Goal: Transaction & Acquisition: Purchase product/service

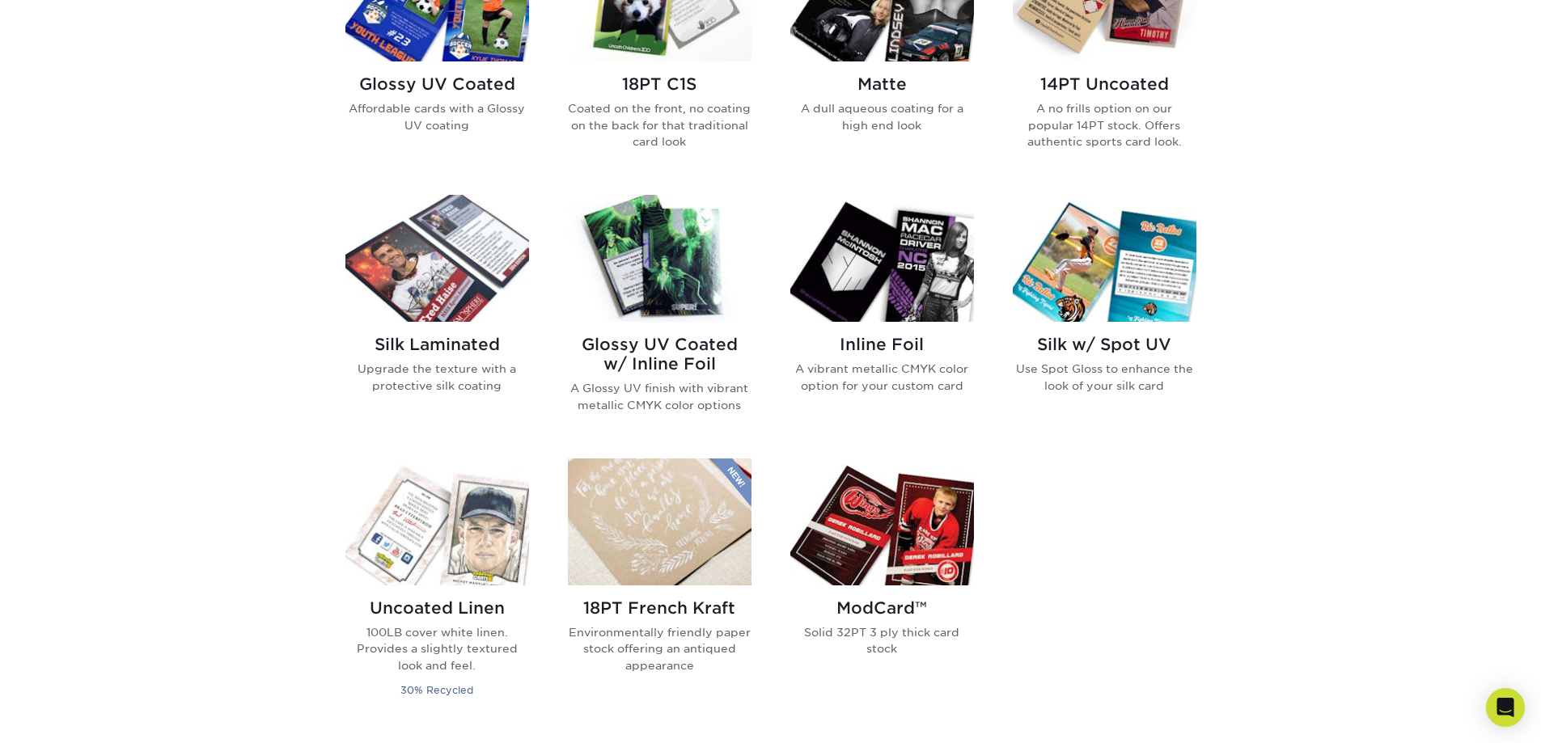
scroll to position [890, 0]
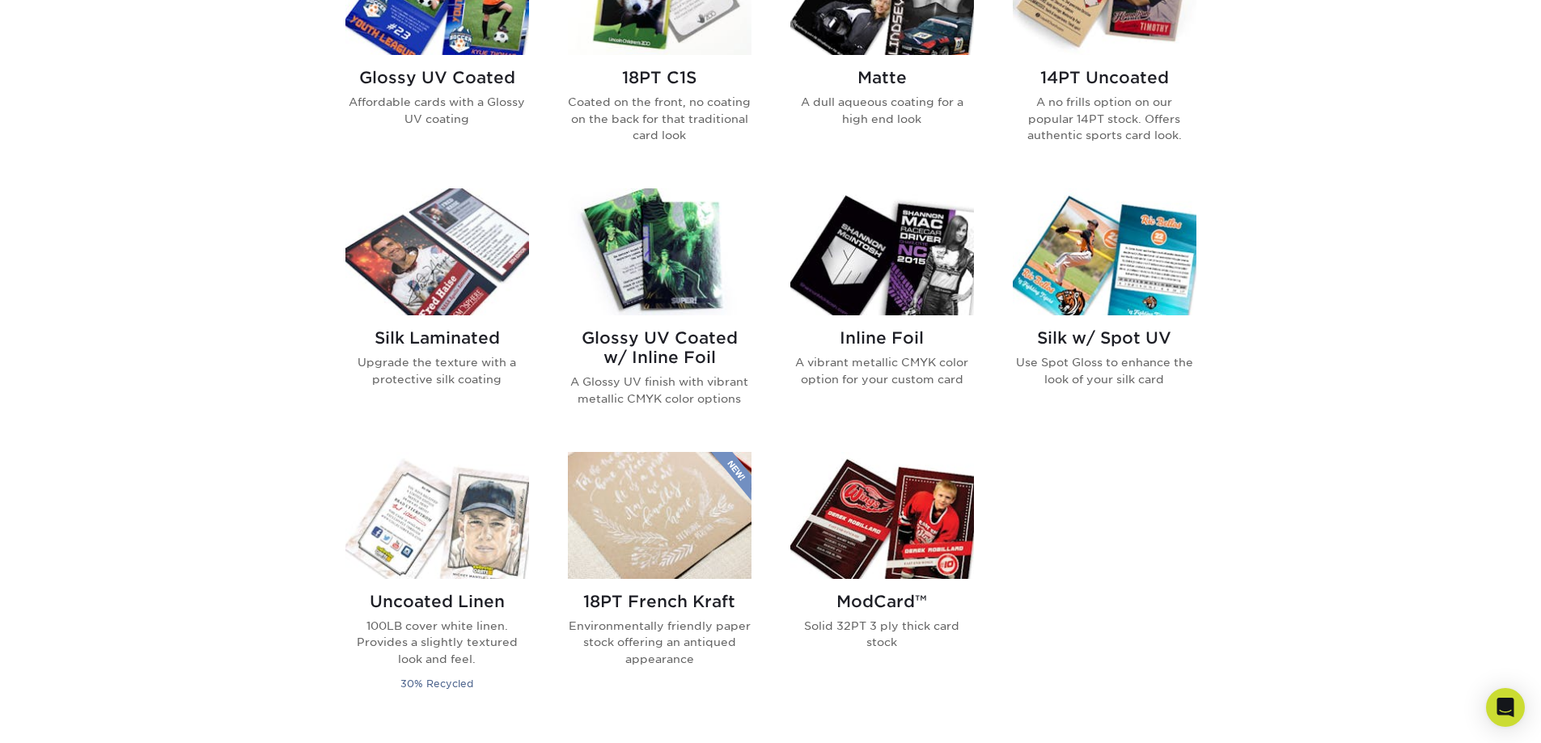
click at [657, 272] on img at bounding box center [660, 252] width 184 height 127
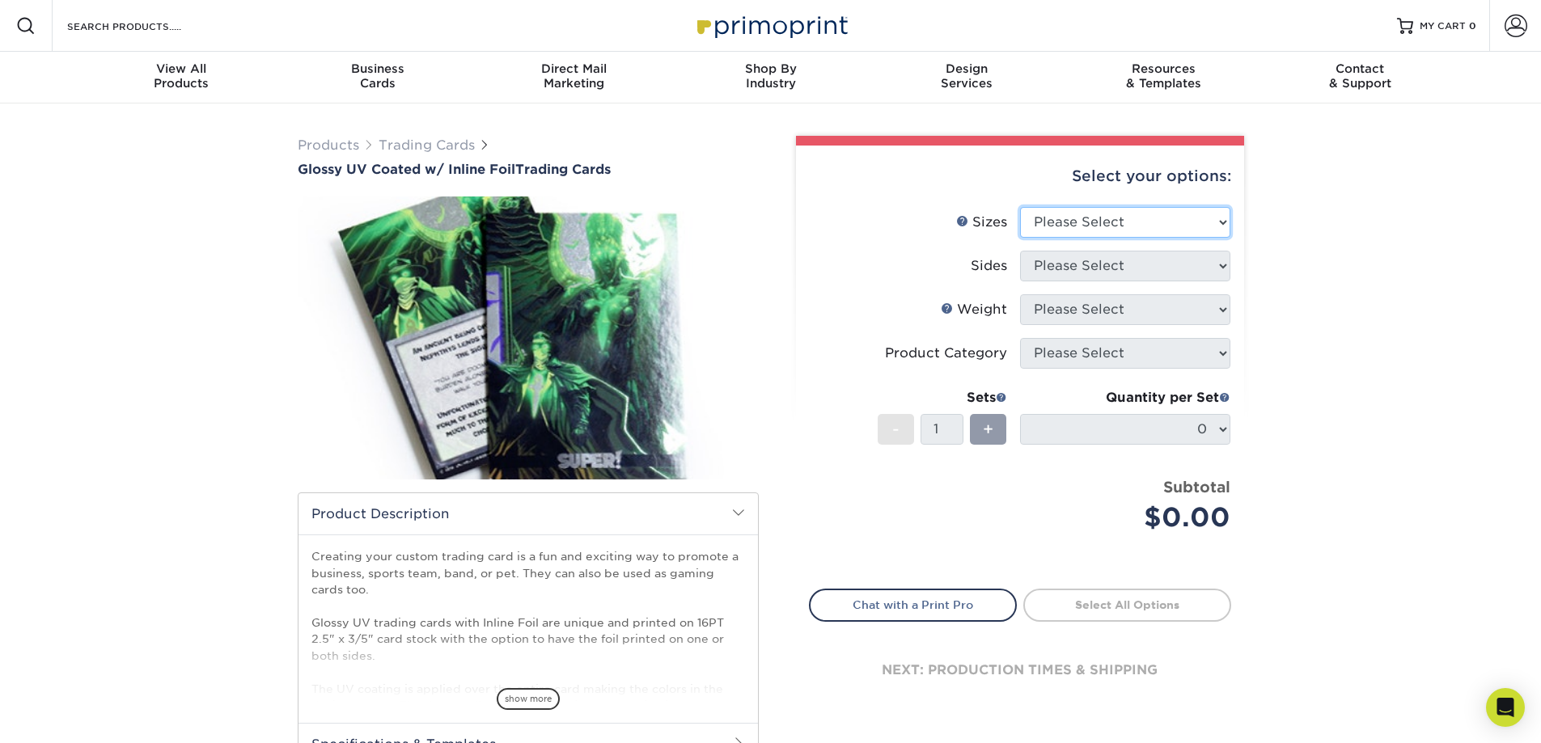
click at [1112, 222] on select "Please Select 2.5" x 3.5"" at bounding box center [1125, 222] width 210 height 31
select select "2.50x3.50"
click at [1020, 207] on select "Please Select 2.5" x 3.5"" at bounding box center [1125, 222] width 210 height 31
click at [1099, 270] on select "Please Select Print Both Sides - Foil Back Only Print Both Sides - Foil Both Si…" at bounding box center [1125, 266] width 210 height 31
select select "e9e9dfb3-fba1-4d60-972c-fd9ca5904d33"
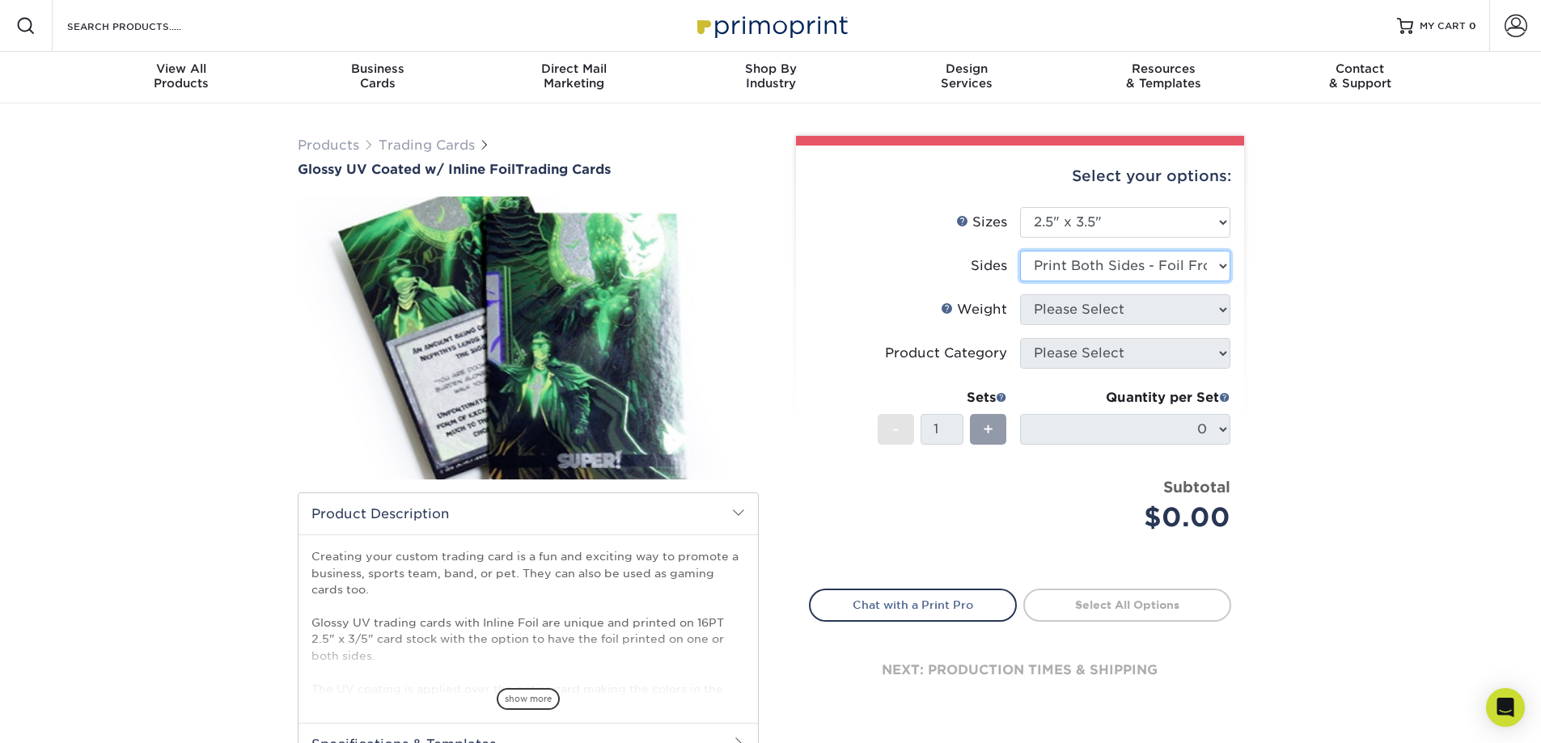
click at [1020, 251] on select "Please Select Print Both Sides - Foil Back Only Print Both Sides - Foil Both Si…" at bounding box center [1125, 266] width 210 height 31
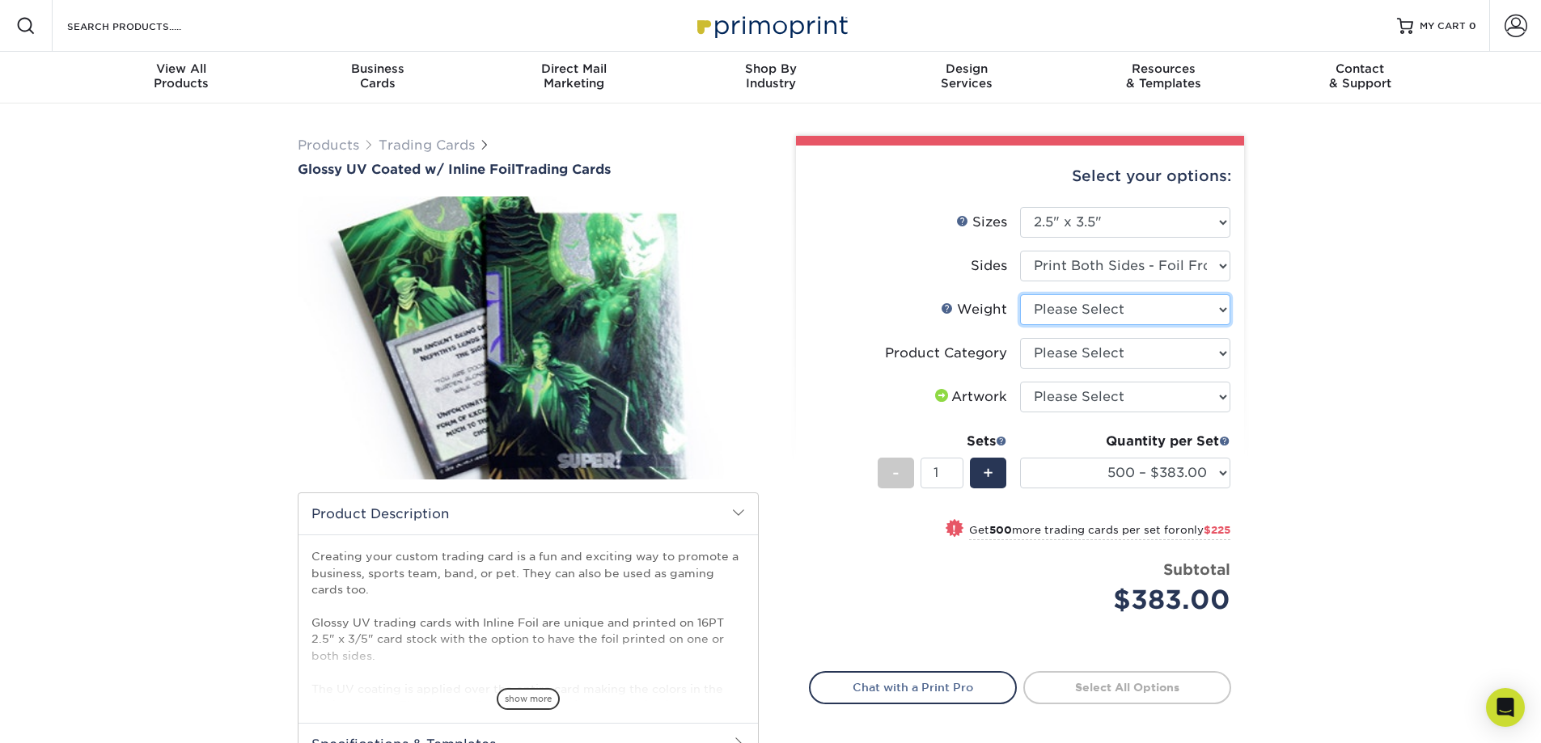
click at [1112, 311] on select "Please Select 16PT" at bounding box center [1125, 309] width 210 height 31
select select "16PT"
click at [1020, 294] on select "Please Select 16PT" at bounding box center [1125, 309] width 210 height 31
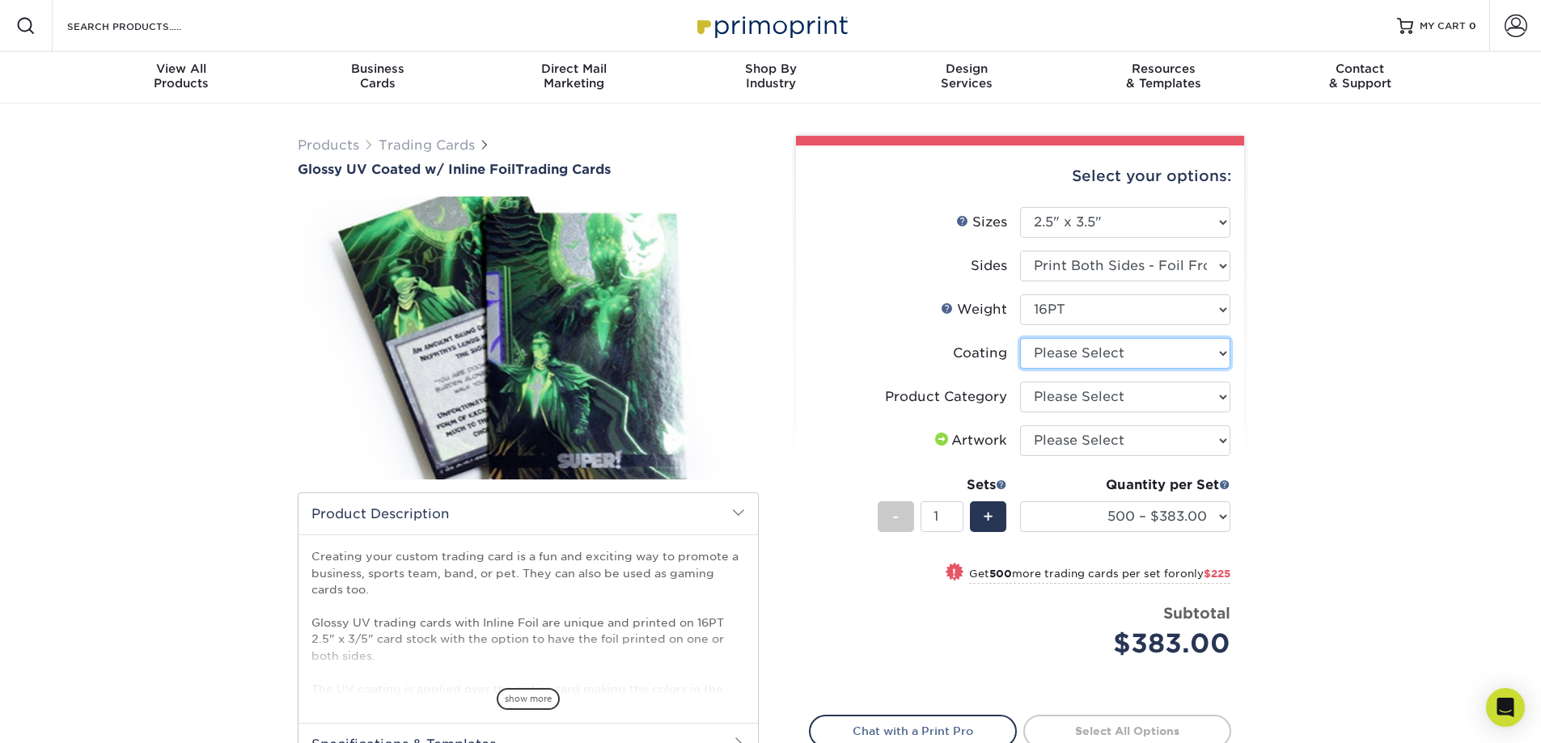
click at [1091, 356] on select at bounding box center [1125, 353] width 210 height 31
select select "ae367451-b2b8-45df-a344-0f05b6a12993"
click at [1020, 338] on select at bounding box center [1125, 353] width 210 height 31
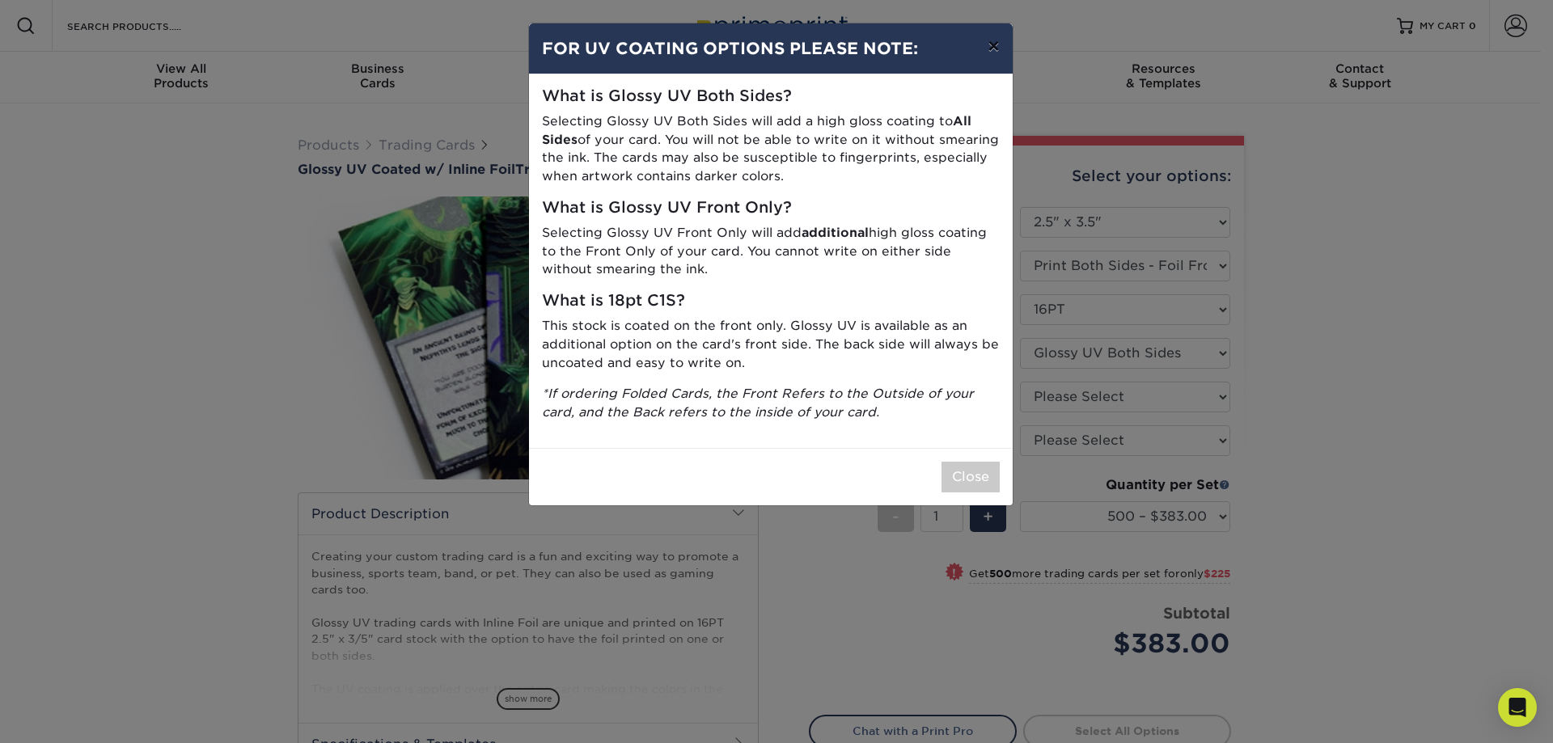
click at [992, 48] on button "×" at bounding box center [993, 45] width 37 height 45
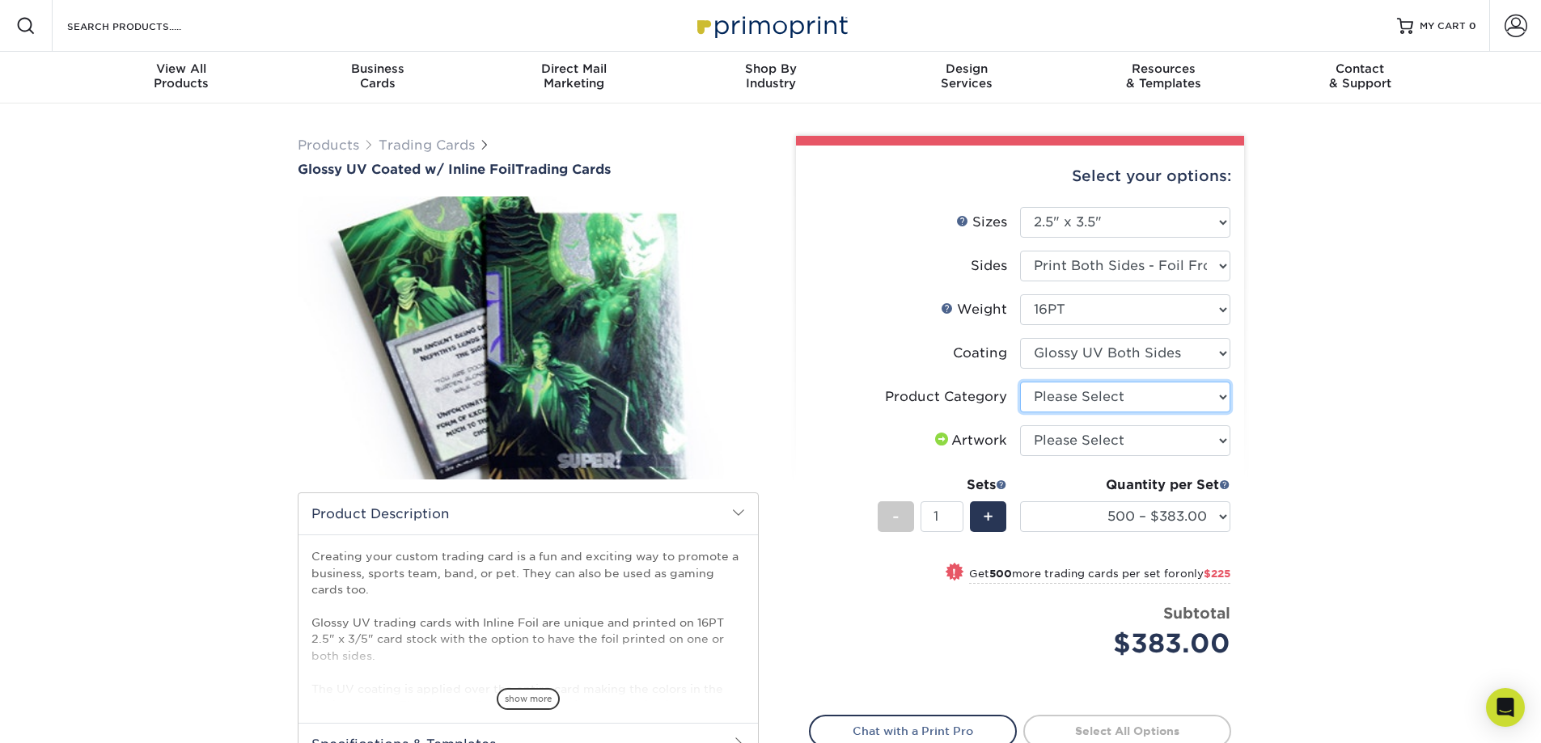
click at [1098, 389] on select "Please Select Trading Cards" at bounding box center [1125, 397] width 210 height 31
select select "c2f9bce9-36c2-409d-b101-c29d9d031e18"
click at [1020, 382] on select "Please Select Trading Cards" at bounding box center [1125, 397] width 210 height 31
click at [1087, 446] on select "Please Select I will upload files I need a design - $100" at bounding box center [1125, 441] width 210 height 31
select select "upload"
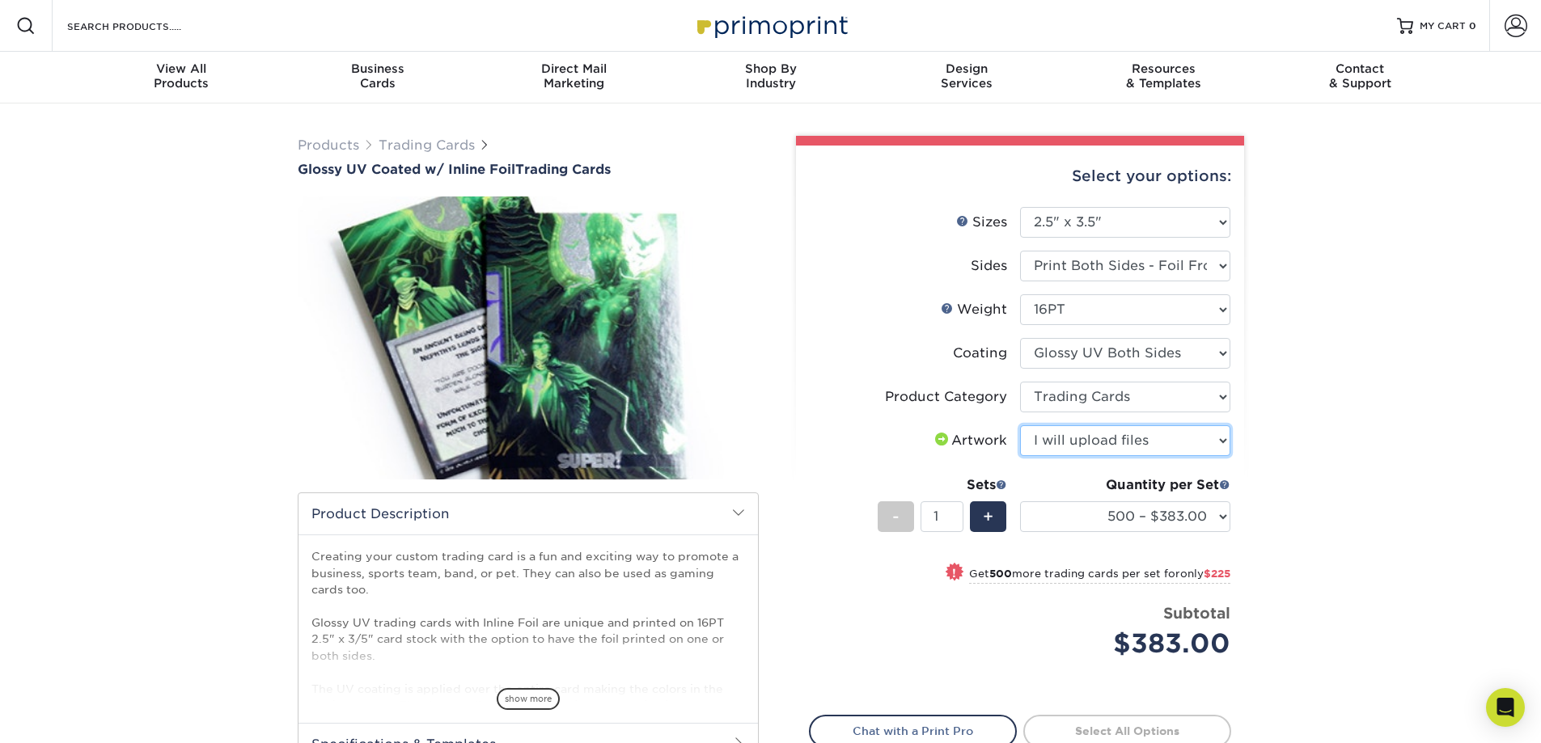
click at [1020, 426] on select "Please Select I will upload files I need a design - $100" at bounding box center [1125, 441] width 210 height 31
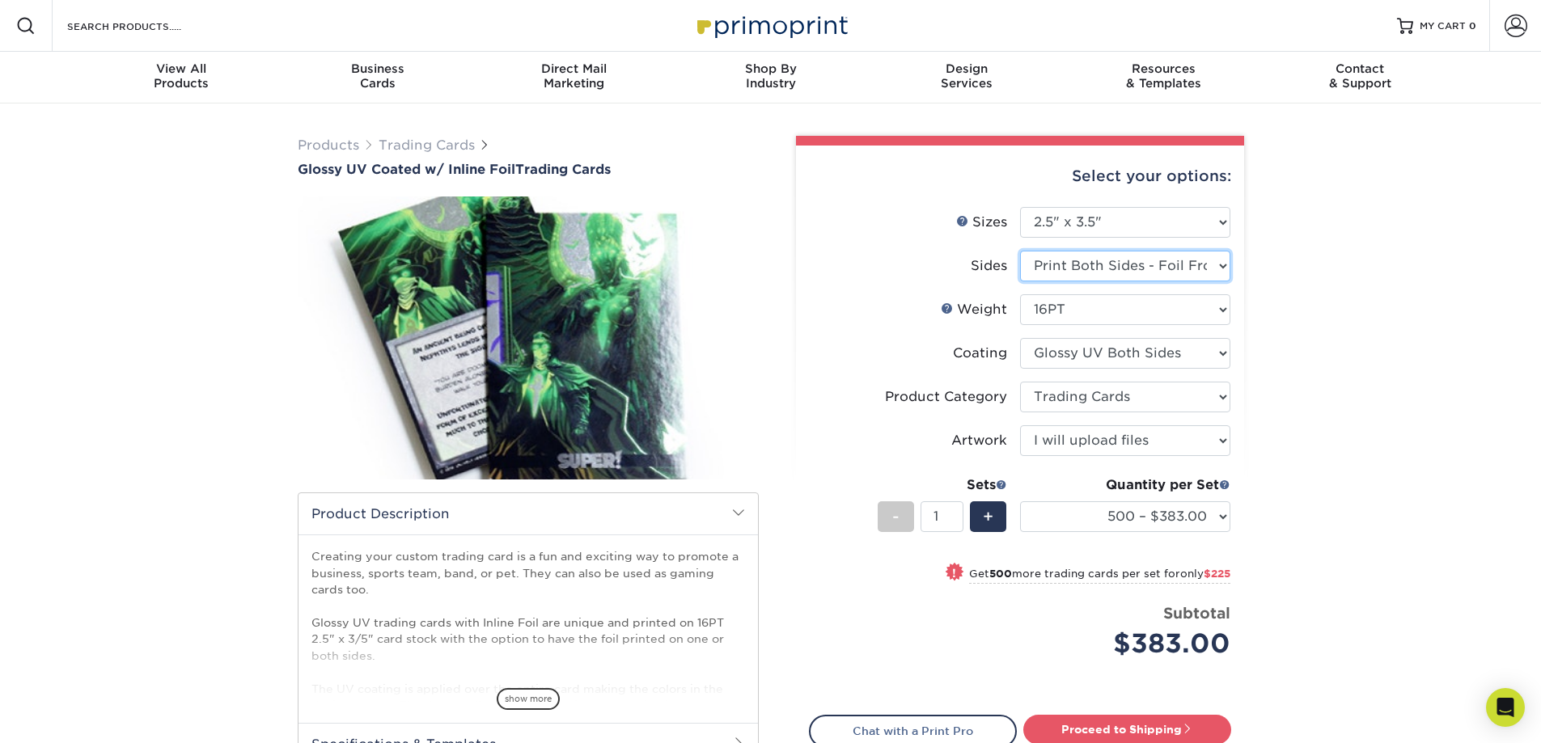
click at [1129, 267] on select "Please Select Print Both Sides - Foil Back Only Print Both Sides - Foil Both Si…" at bounding box center [1125, 266] width 210 height 31
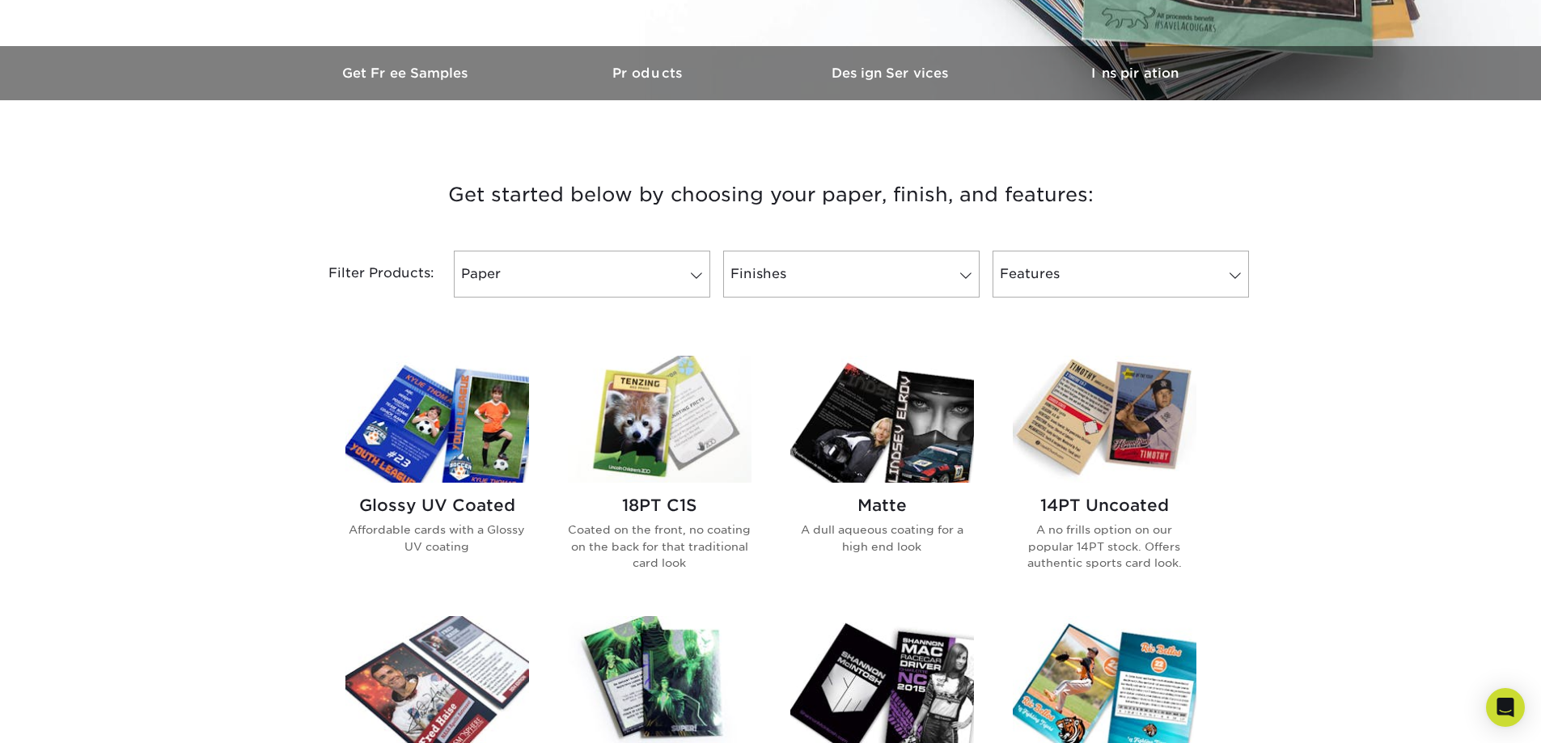
scroll to position [485, 0]
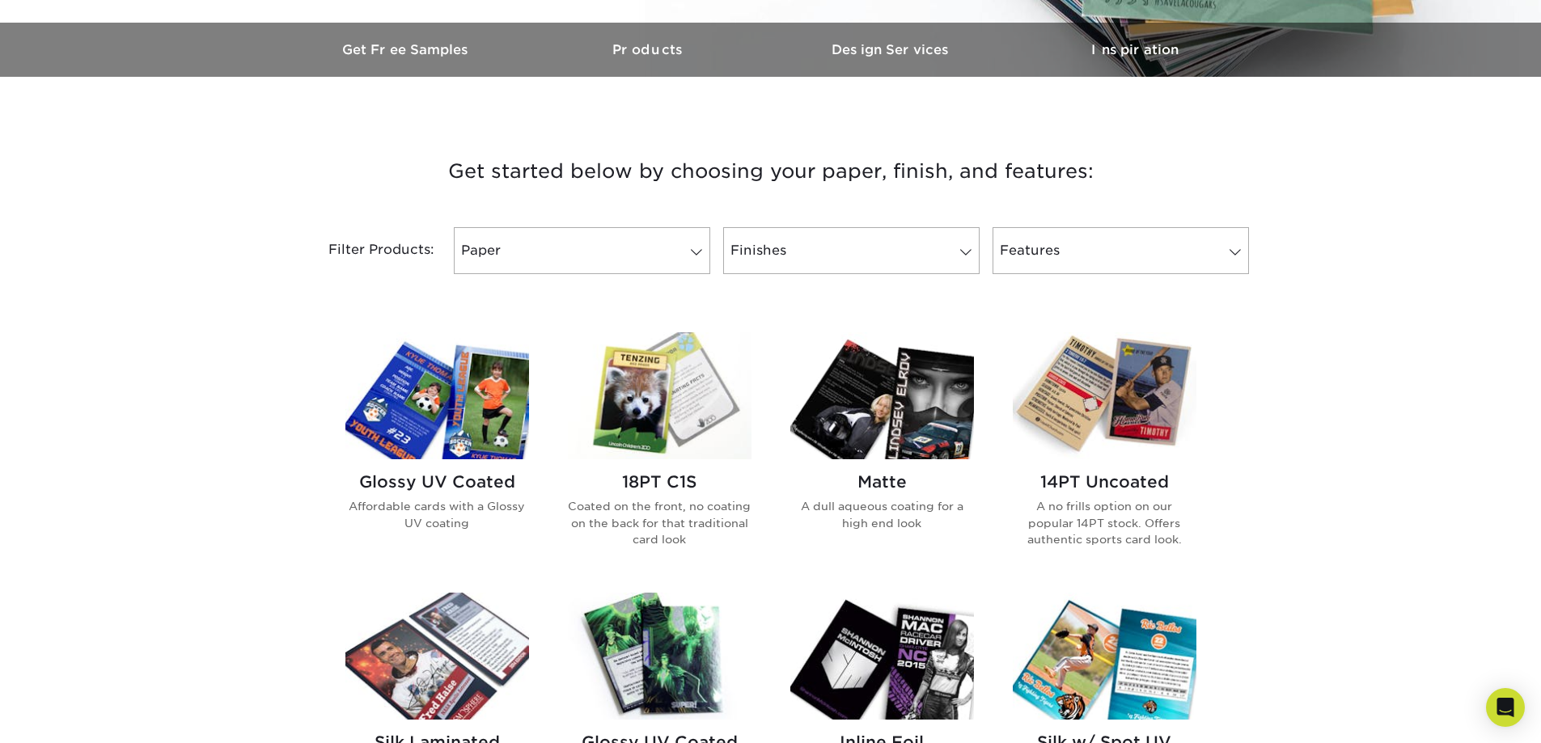
click at [457, 396] on img at bounding box center [437, 396] width 184 height 127
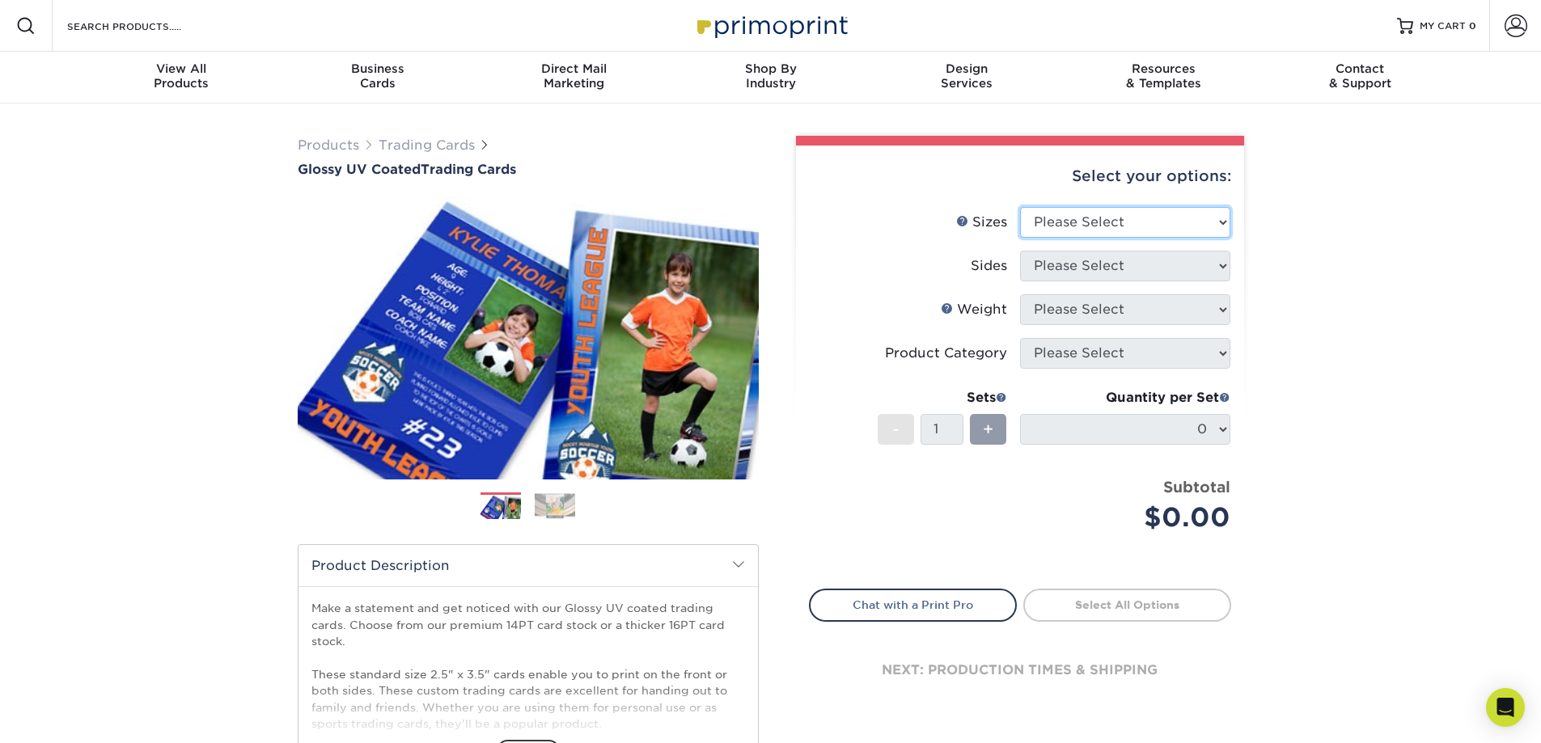
click at [1076, 224] on select "Please Select 2.5" x 3.5"" at bounding box center [1125, 222] width 210 height 31
select select "2.50x3.50"
click at [1020, 207] on select "Please Select 2.5" x 3.5"" at bounding box center [1125, 222] width 210 height 31
click at [1095, 276] on select "Please Select Print Both Sides Print Front Only" at bounding box center [1125, 266] width 210 height 31
select select "13abbda7-1d64-4f25-8bb2-c179b224825d"
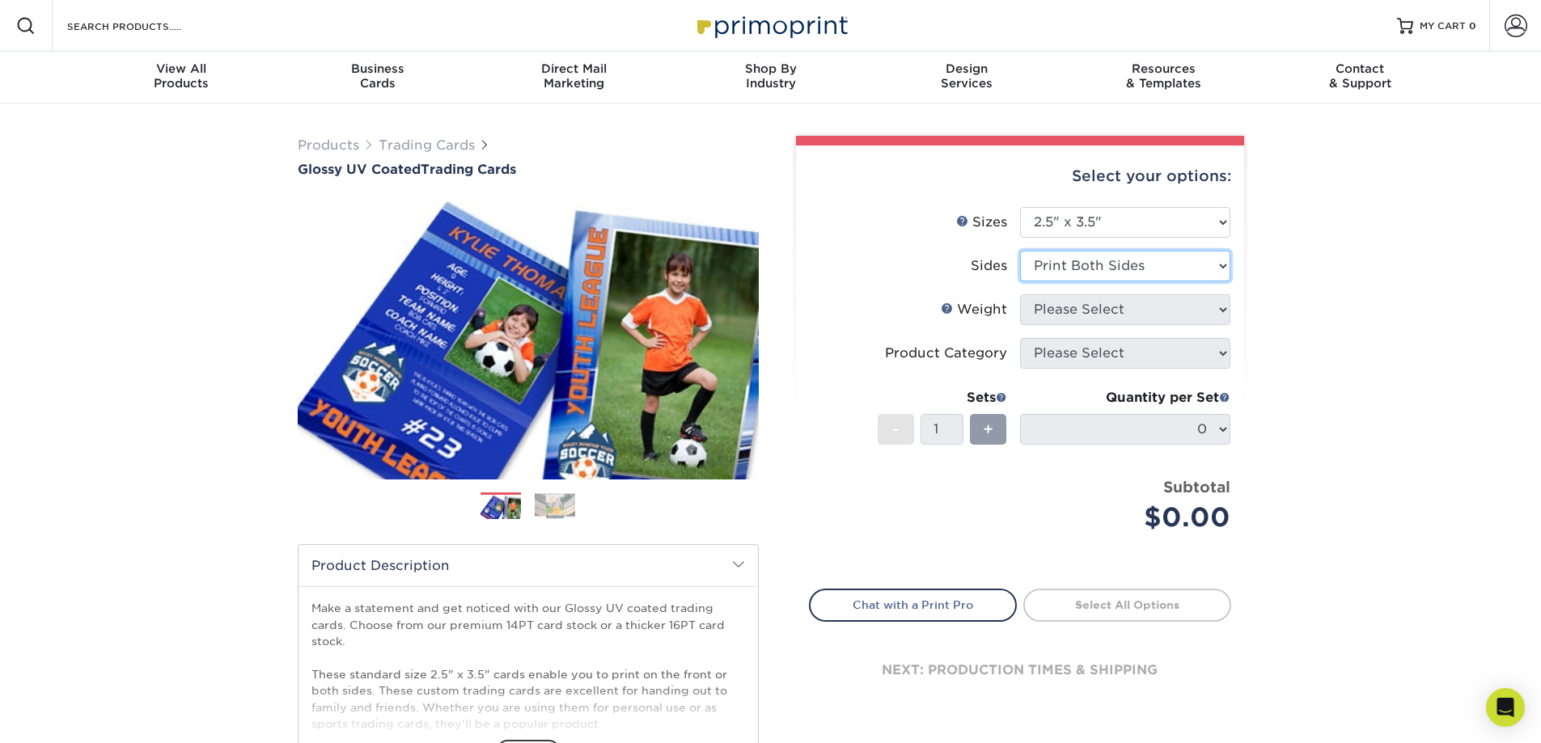
click at [1020, 251] on select "Please Select Print Both Sides Print Front Only" at bounding box center [1125, 266] width 210 height 31
click at [1108, 314] on select "Please Select 16PT 14PT 18PT C1S" at bounding box center [1125, 309] width 210 height 31
select select "14PT"
click at [1020, 294] on select "Please Select 16PT 14PT 18PT C1S" at bounding box center [1125, 309] width 210 height 31
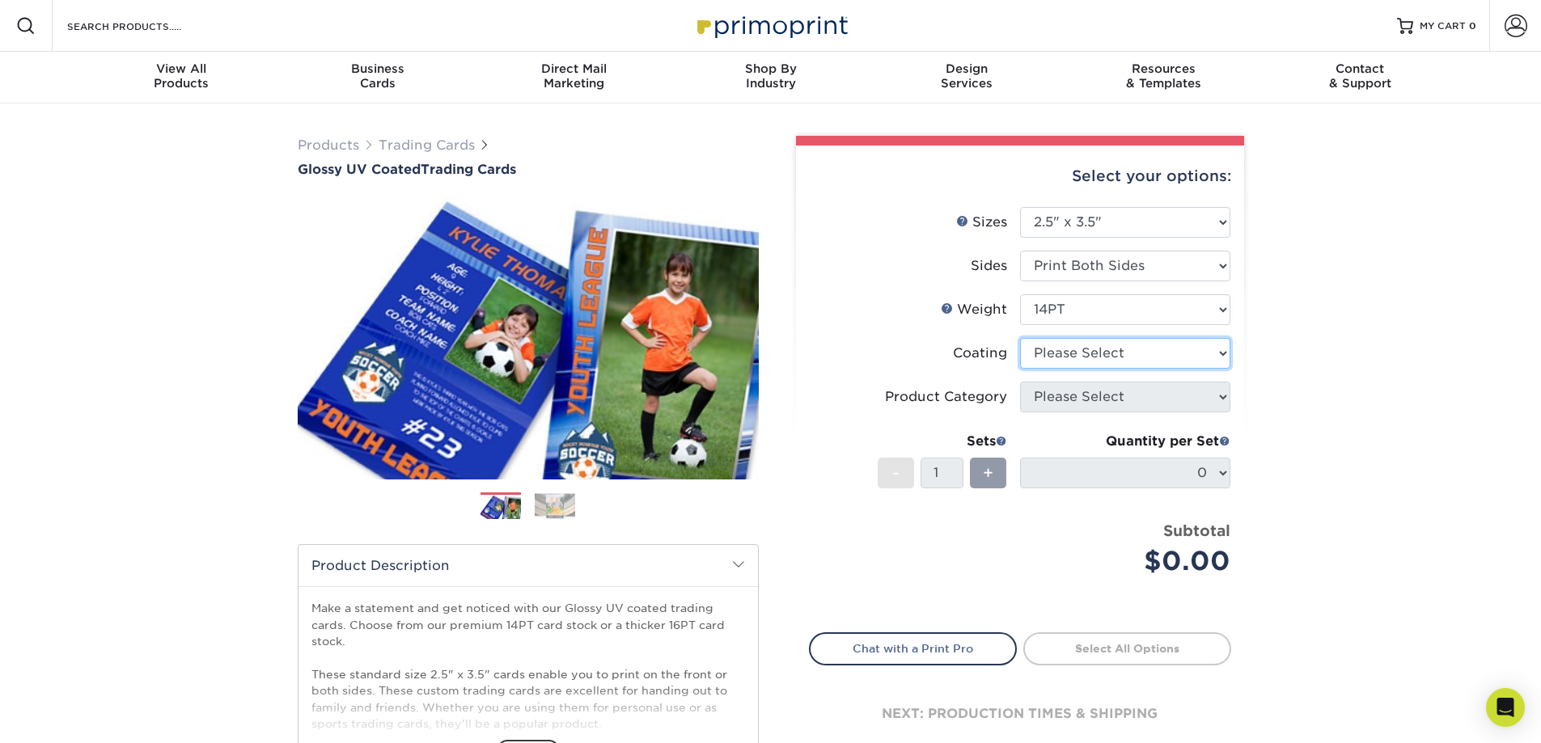
click at [1097, 358] on select at bounding box center [1125, 353] width 210 height 31
select select "ae367451-b2b8-45df-a344-0f05b6a12993"
click at [1020, 338] on select at bounding box center [1125, 353] width 210 height 31
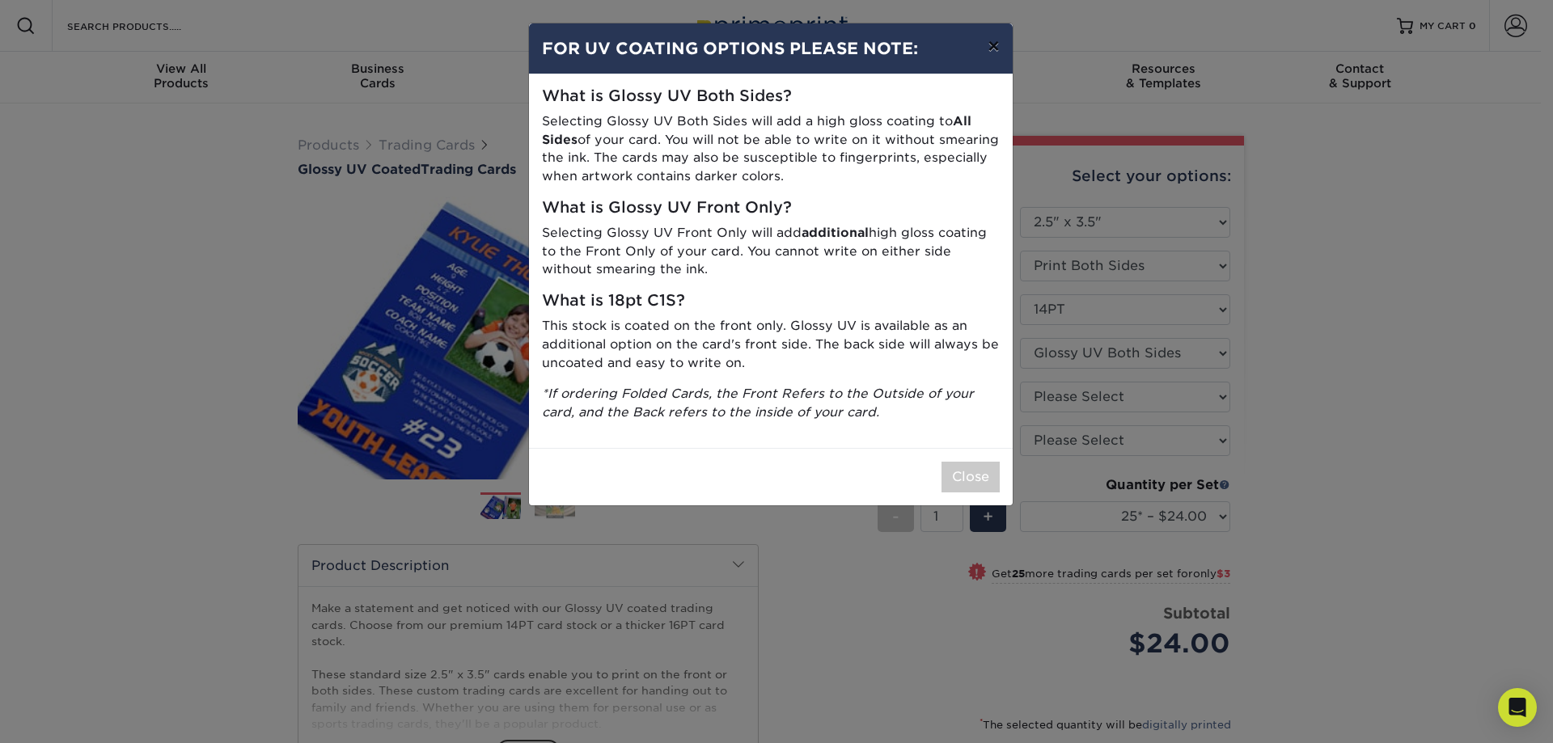
click at [993, 43] on button "×" at bounding box center [993, 45] width 37 height 45
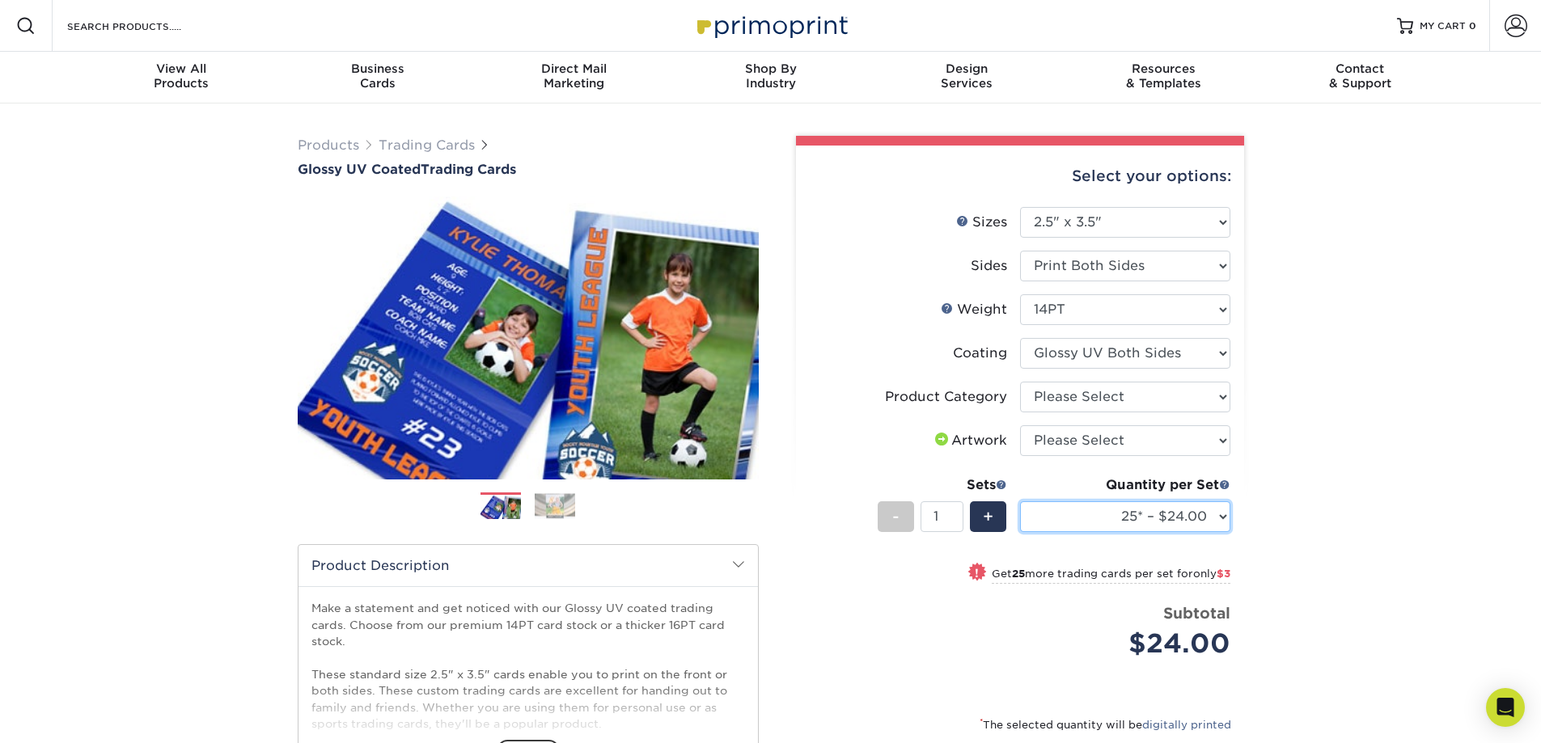
click at [1211, 517] on select "25* – $24.00 50* – $27.00 75* – $34.00 100* – $37.00 250* – $48.00 500 – $59.00…" at bounding box center [1125, 517] width 210 height 31
select select "2500 – $144.00"
click at [1020, 502] on select "25* – $24.00 50* – $27.00 75* – $34.00 100* – $37.00 250* – $48.00 500 – $59.00…" at bounding box center [1125, 517] width 210 height 31
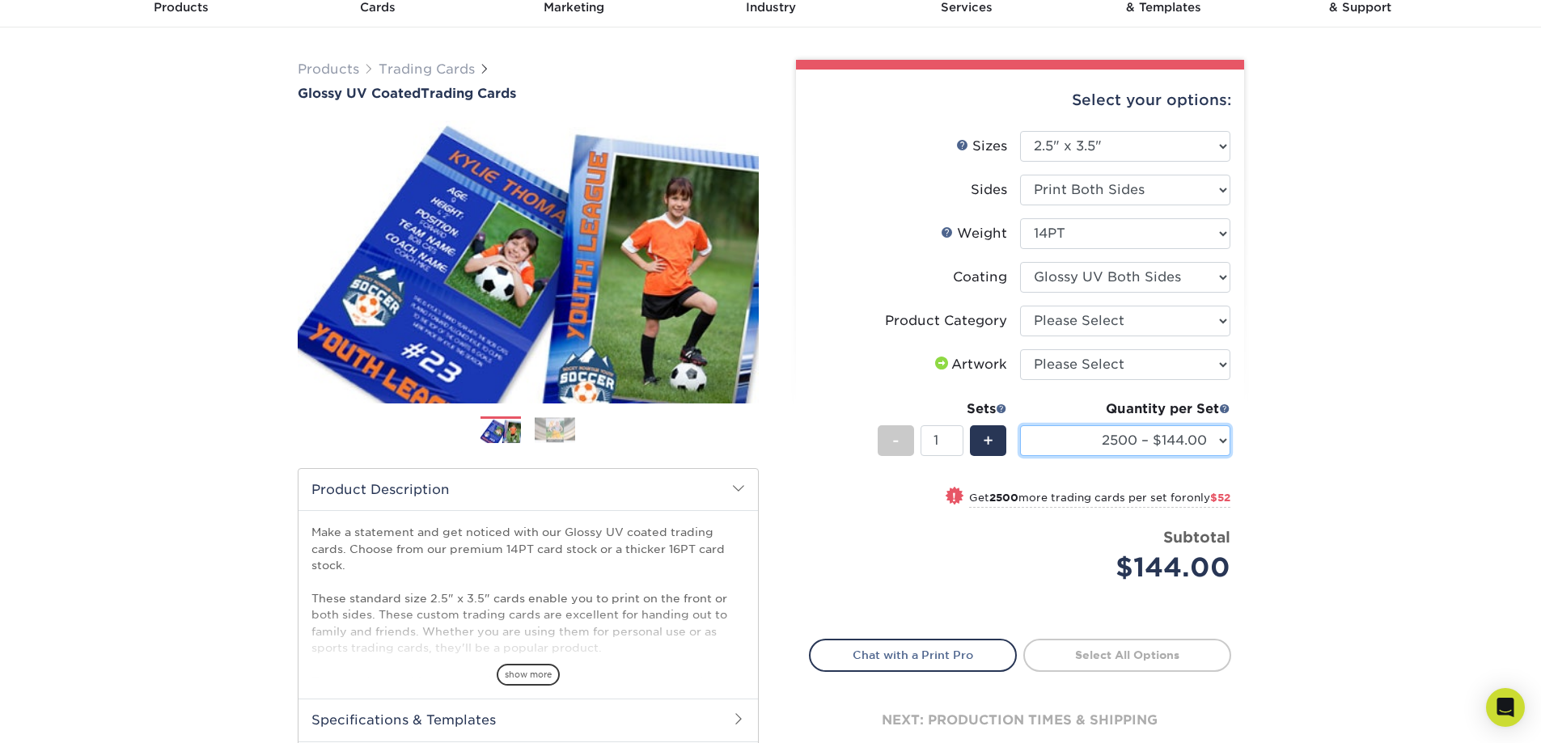
scroll to position [243, 0]
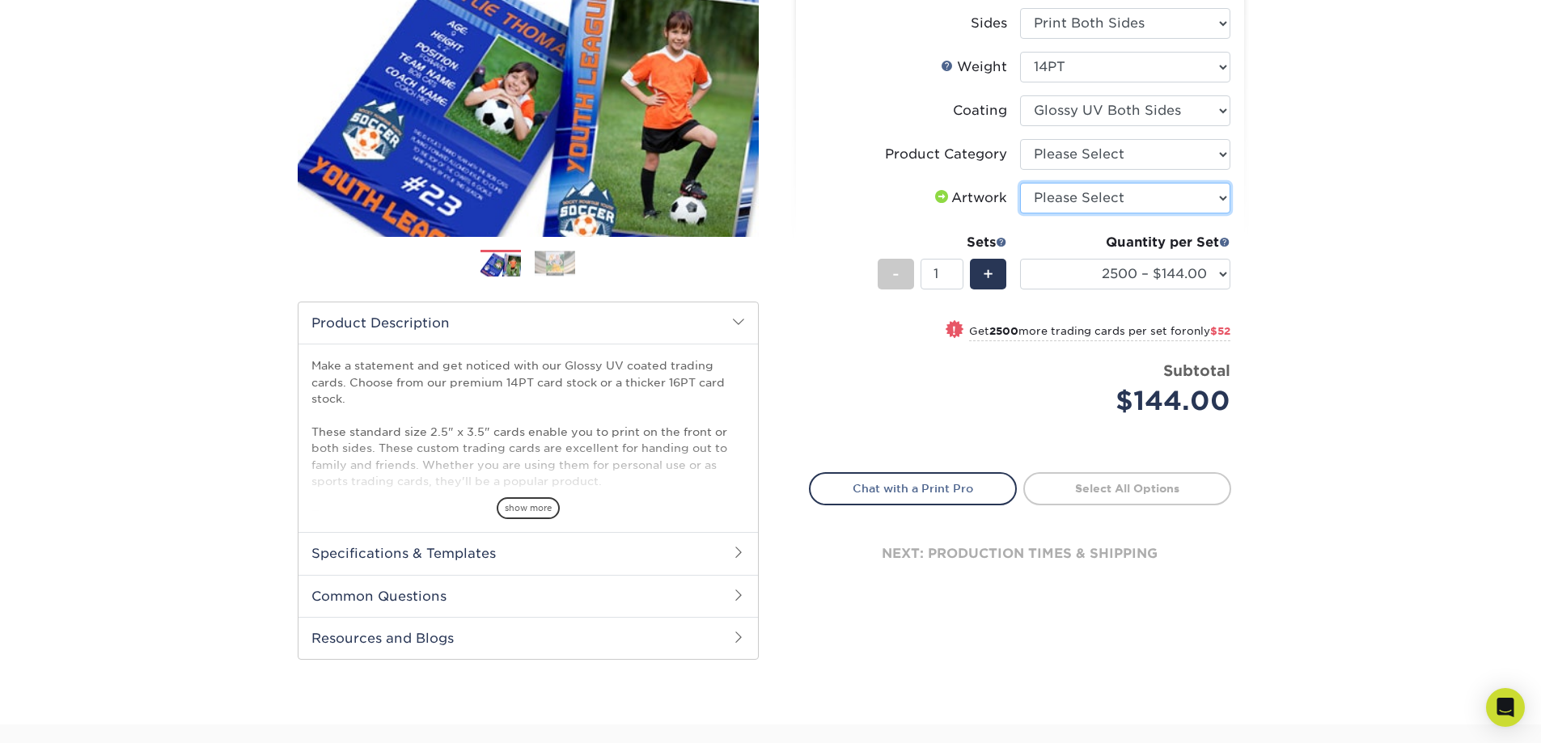
click at [1126, 197] on select "Please Select I will upload files I need a design - $100" at bounding box center [1125, 198] width 210 height 31
select select "upload"
click at [1020, 183] on select "Please Select I will upload files I need a design - $100" at bounding box center [1125, 198] width 210 height 31
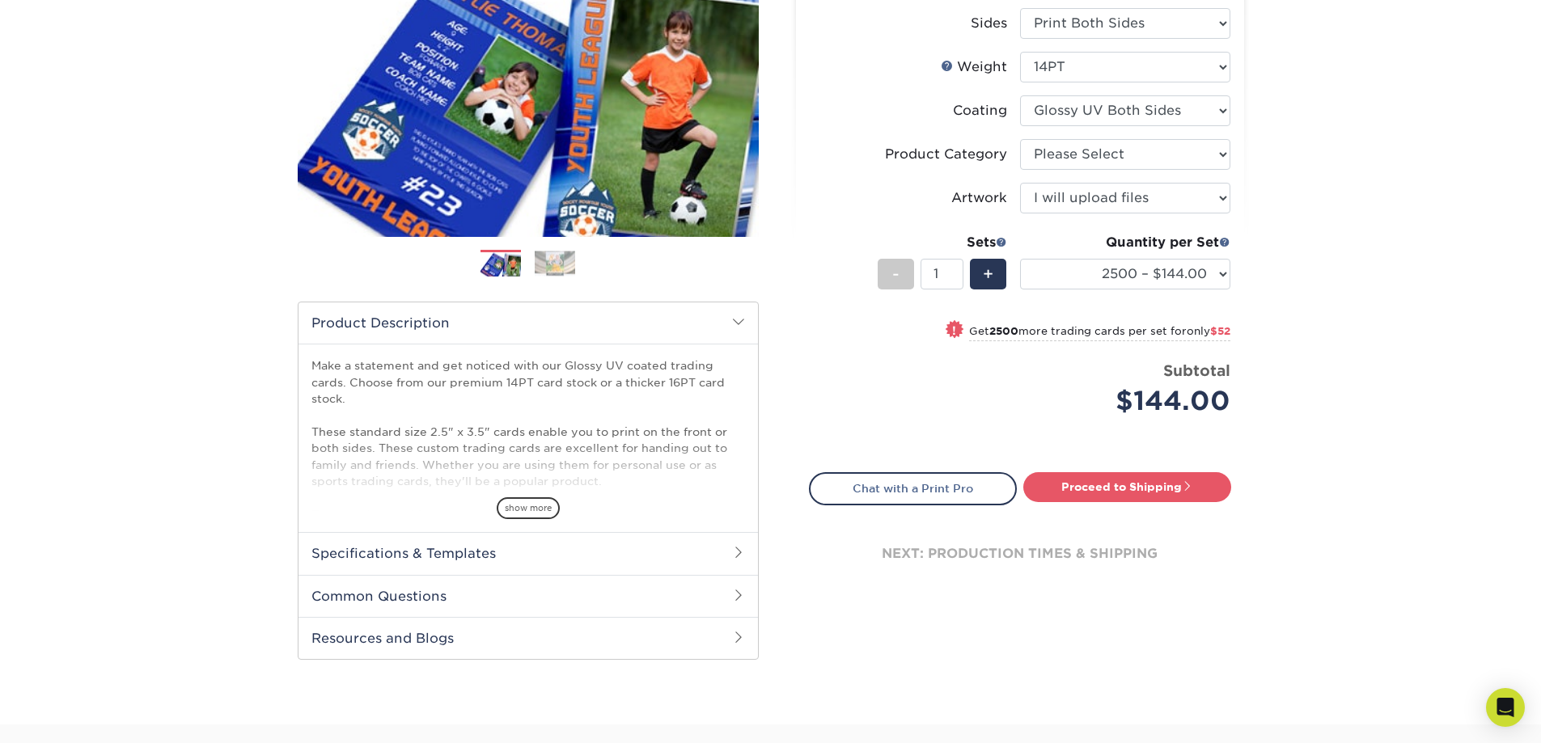
click at [576, 545] on h2 "Specifications & Templates" at bounding box center [529, 553] width 460 height 42
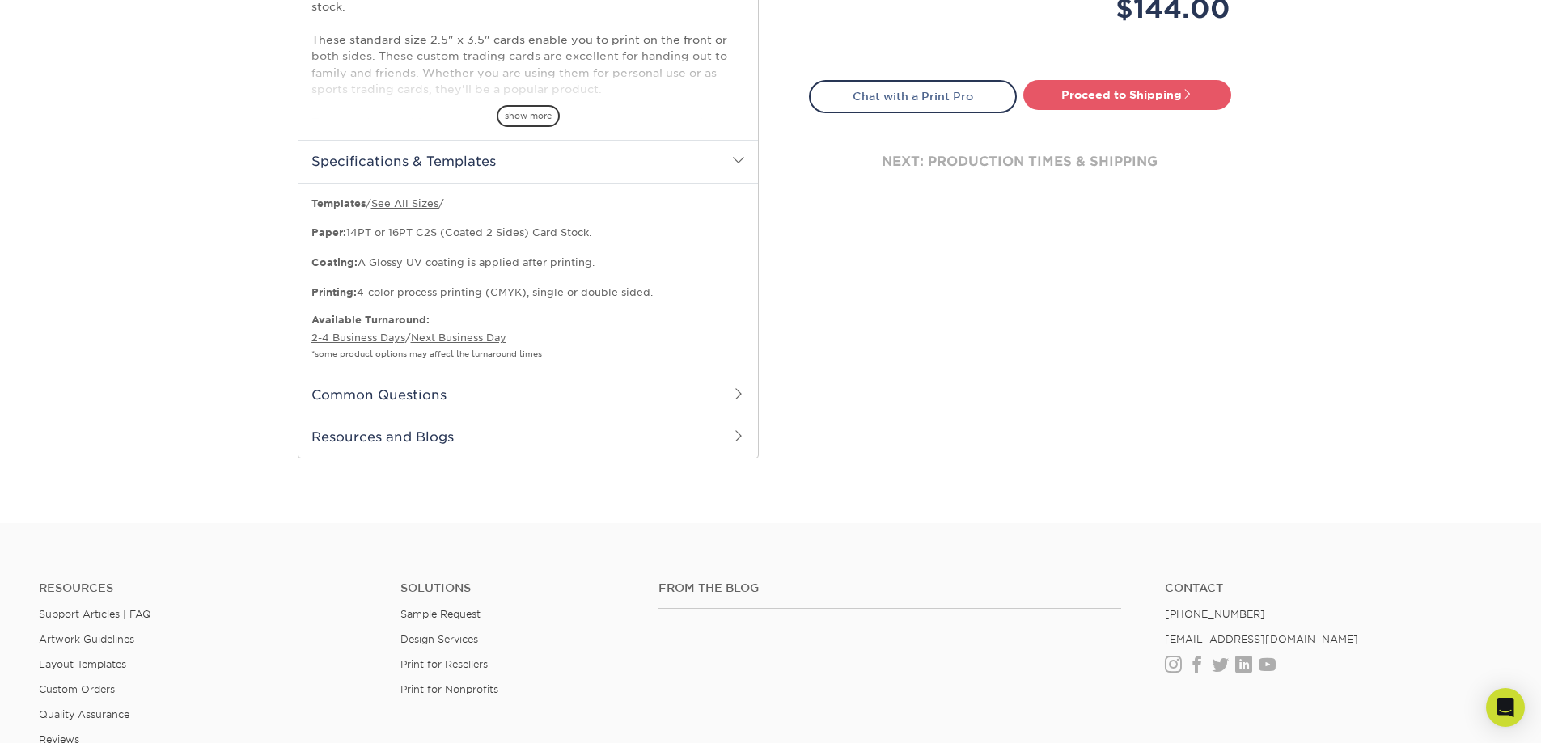
scroll to position [647, 0]
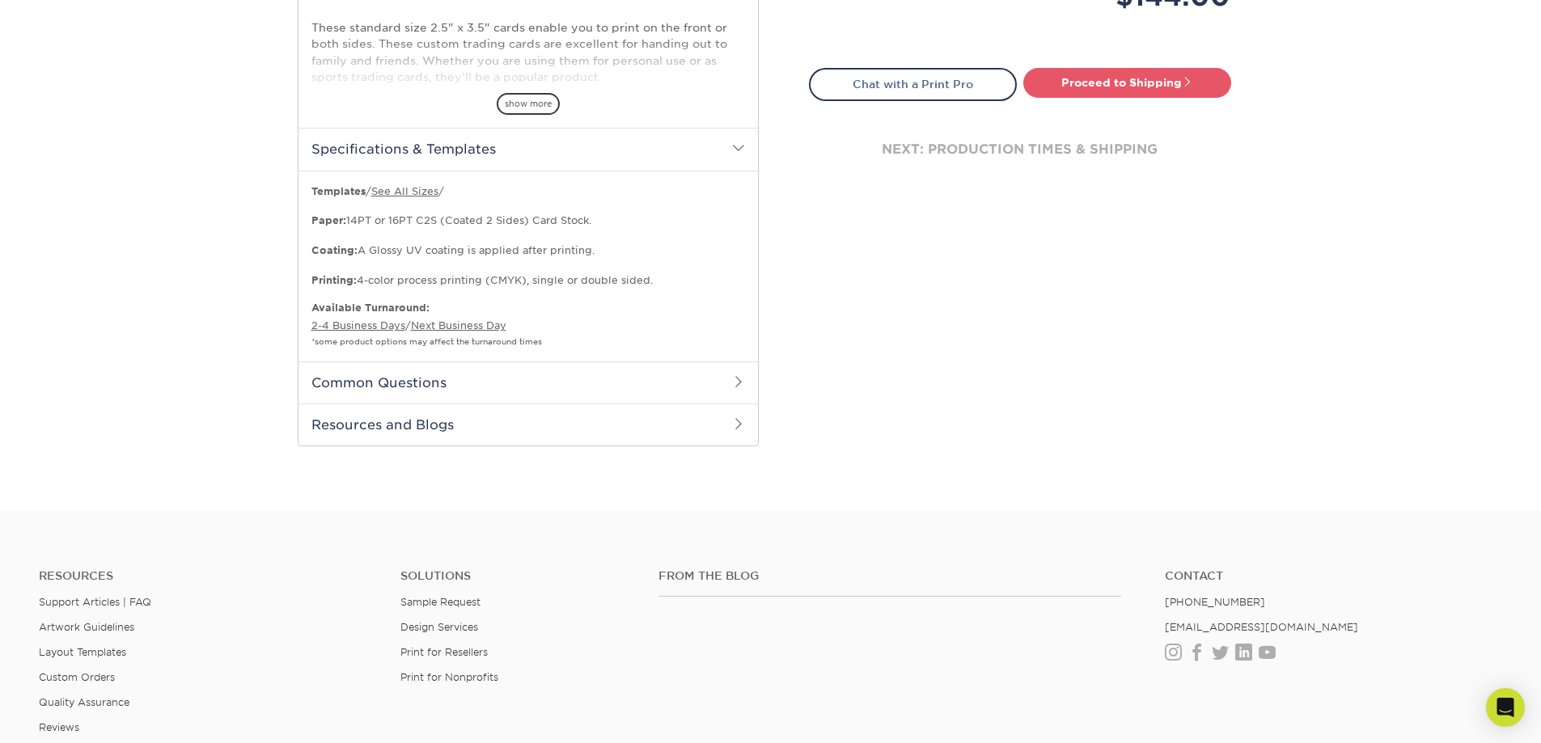
click at [482, 390] on h2 "Common Questions" at bounding box center [529, 383] width 460 height 42
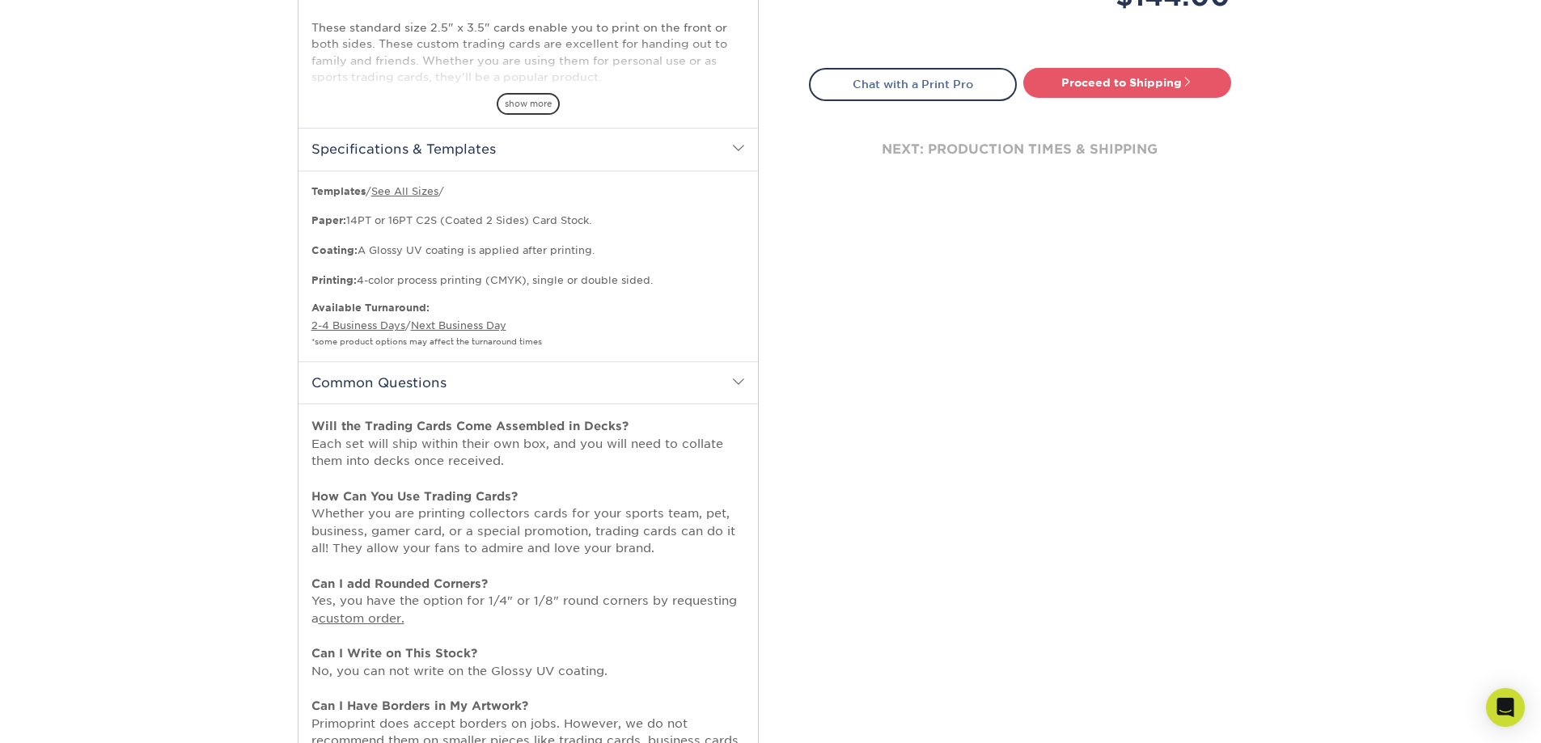
scroll to position [890, 0]
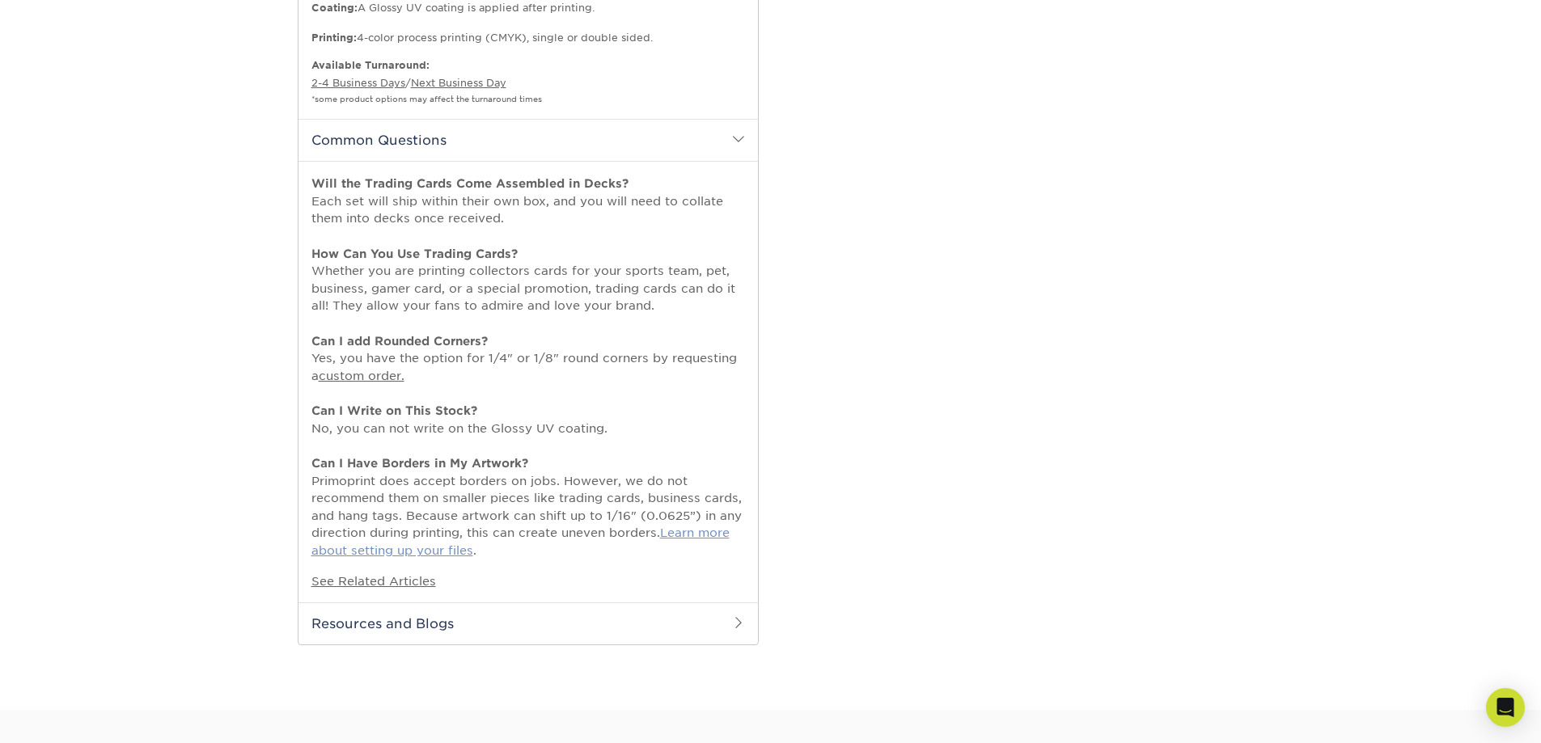
click at [410, 553] on link "Learn more about setting up your files" at bounding box center [520, 542] width 418 height 32
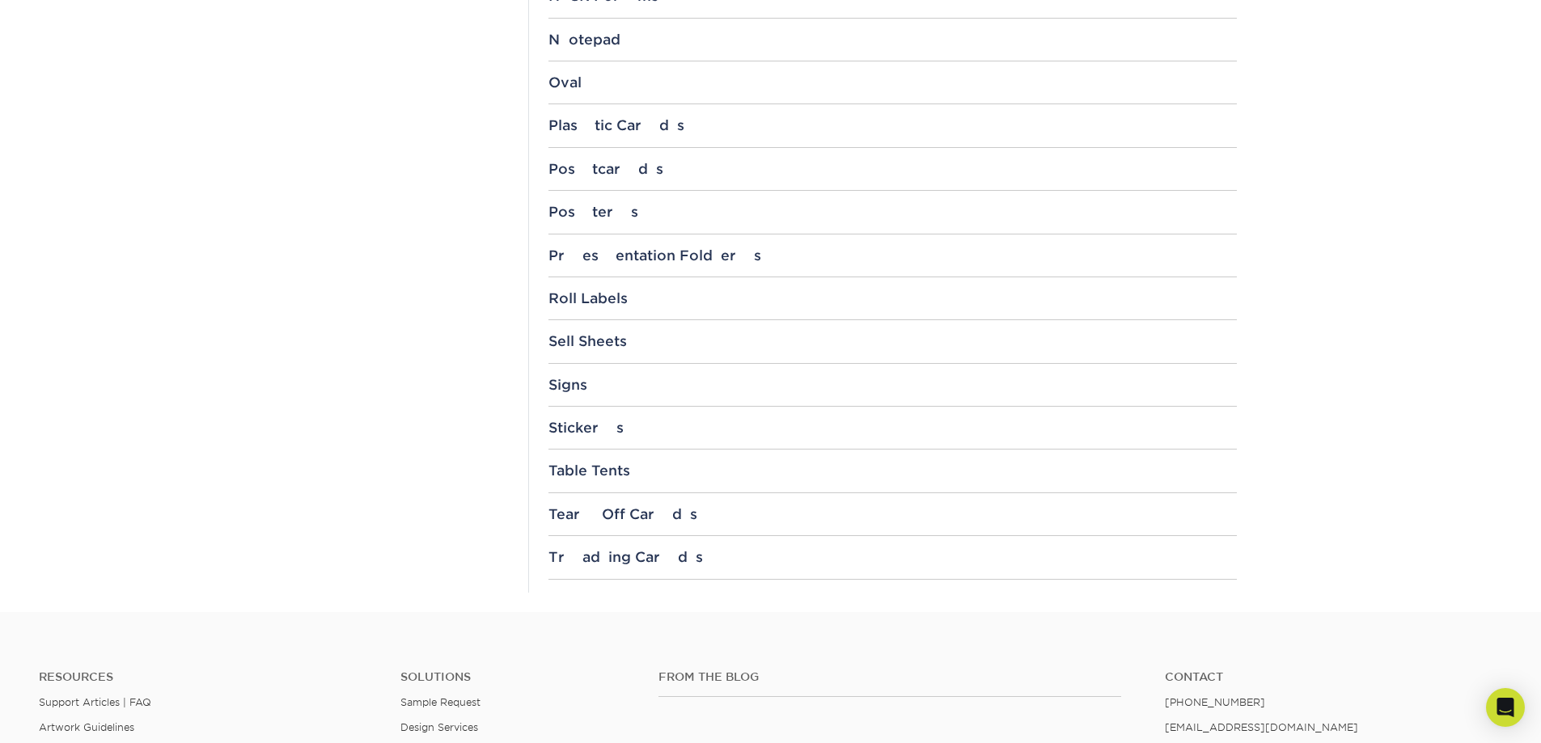
scroll to position [1618, 0]
click at [621, 555] on div "Trading Cards" at bounding box center [893, 557] width 688 height 16
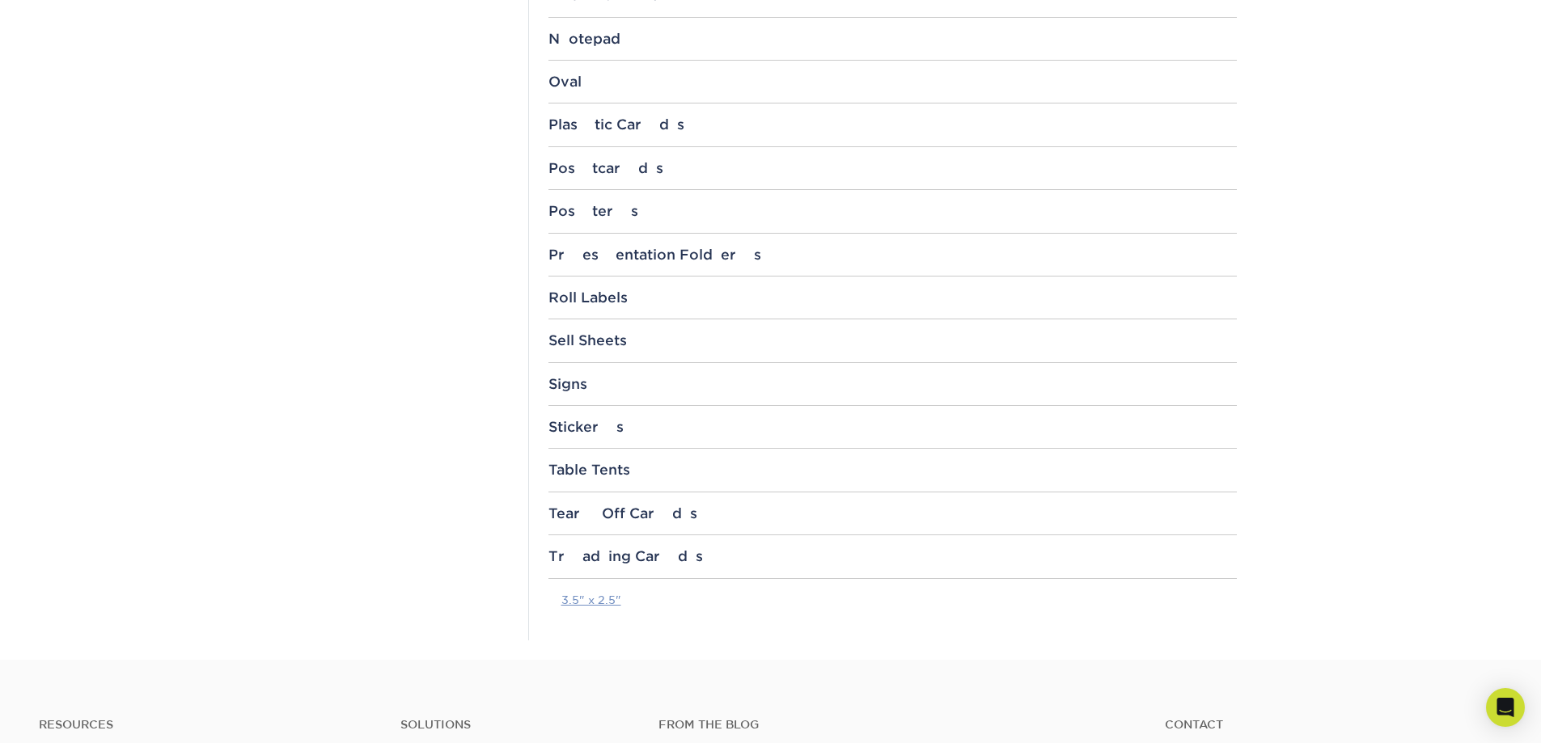
click at [595, 603] on link "3.5" x 2.5"" at bounding box center [591, 600] width 60 height 13
